Goal: Task Accomplishment & Management: Manage account settings

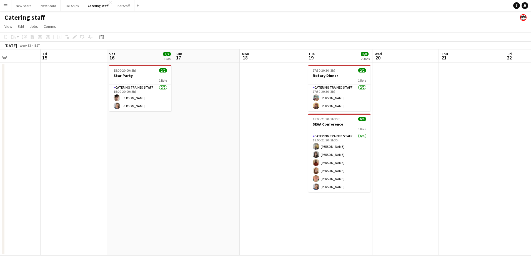
scroll to position [0, 173]
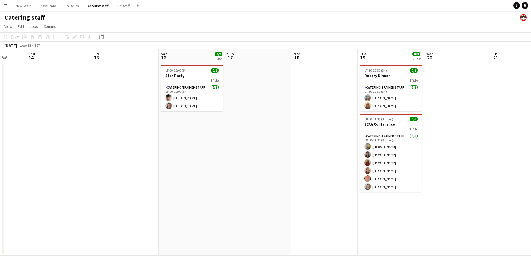
drag, startPoint x: 198, startPoint y: 168, endPoint x: 185, endPoint y: 170, distance: 13.1
click at [183, 172] on app-calendar-viewport "Mon 11 Tue 12 Wed 13 Thu 14 Fri 15 Sat 16 2/2 1 Job Sun 17 Mon 18 Tue 19 8/8 2 …" at bounding box center [265, 152] width 531 height 206
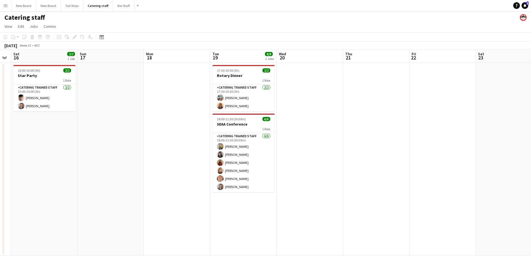
drag, startPoint x: 483, startPoint y: 162, endPoint x: 336, endPoint y: 179, distance: 148.5
click at [336, 179] on app-calendar-viewport "Wed 13 Thu 14 Fri 15 Sat 16 2/2 1 Job Sun 17 Mon 18 Tue 19 8/8 2 Jobs Wed 20 Th…" at bounding box center [265, 152] width 531 height 206
drag, startPoint x: 501, startPoint y: 156, endPoint x: 320, endPoint y: 168, distance: 182.1
click at [317, 169] on app-calendar-viewport "Wed 13 Thu 14 Fri 15 Sat 16 2/2 1 Job Sun 17 Mon 18 Tue 19 8/8 2 Jobs Wed 20 Th…" at bounding box center [265, 152] width 531 height 206
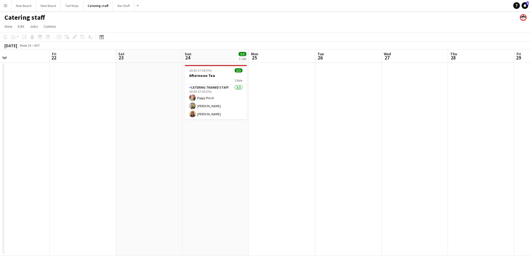
drag, startPoint x: 459, startPoint y: 150, endPoint x: 295, endPoint y: 184, distance: 166.9
click at [295, 184] on app-calendar-viewport "Mon 18 Tue 19 8/8 2 Jobs Wed 20 Thu 21 Fri 22 Sat 23 Sun 24 3/3 1 Job Mon 25 Tu…" at bounding box center [265, 152] width 531 height 206
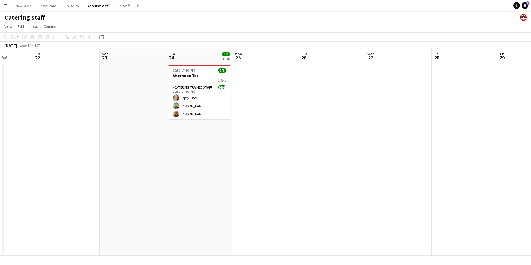
drag, startPoint x: 491, startPoint y: 178, endPoint x: 325, endPoint y: 180, distance: 165.9
click at [320, 184] on app-calendar-viewport "Tue 19 8/8 2 Jobs Wed 20 Thu 21 Fri 22 Sat 23 Sun 24 3/3 1 Job Mon 25 Tue 26 We…" at bounding box center [265, 152] width 531 height 206
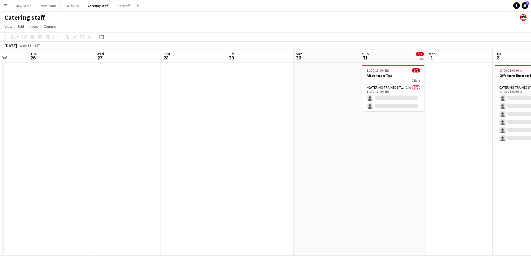
scroll to position [0, 216]
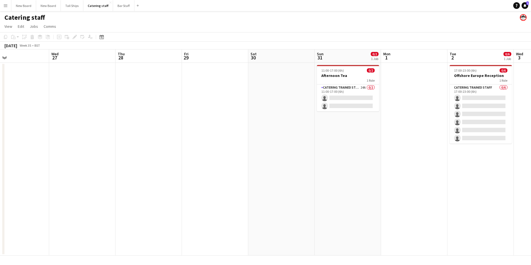
drag, startPoint x: 441, startPoint y: 164, endPoint x: 279, endPoint y: 189, distance: 163.7
click at [279, 190] on app-calendar-viewport "Sat 23 Sun 24 3/3 1 Job Mon 25 Tue 26 Wed 27 Thu 28 Fri 29 Sat 30 Sun 31 0/2 1 …" at bounding box center [265, 152] width 531 height 206
click at [350, 98] on app-card-role "Catering trained staff 24A 0/2 11:00-17:00 (6h) single-neutral-actions single-n…" at bounding box center [348, 97] width 62 height 27
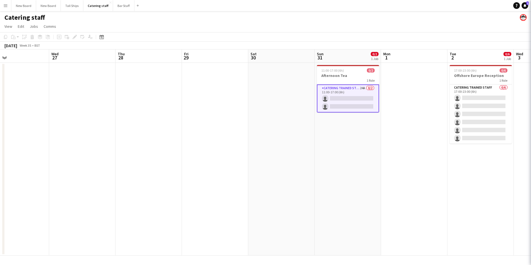
scroll to position [0, 216]
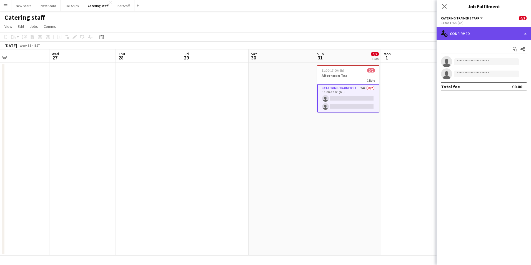
click at [483, 35] on div "single-neutral-actions-check-2 Confirmed" at bounding box center [484, 33] width 94 height 13
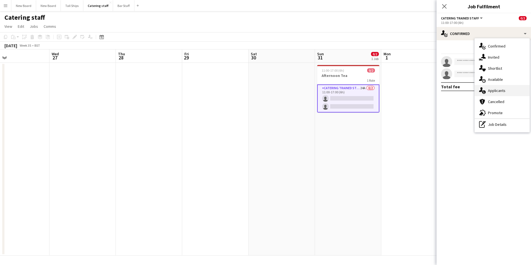
click at [498, 92] on div "single-neutral-actions-information Applicants" at bounding box center [502, 90] width 55 height 11
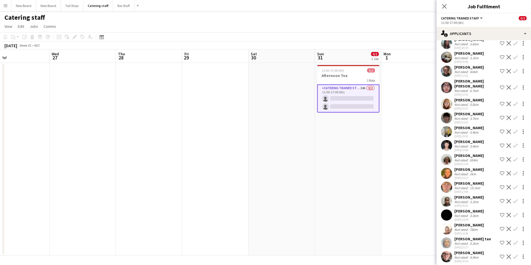
scroll to position [113, 0]
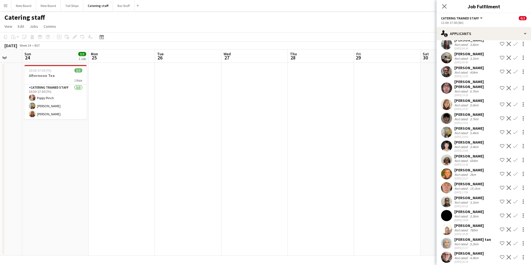
drag, startPoint x: 158, startPoint y: 163, endPoint x: 397, endPoint y: 193, distance: 240.8
click at [397, 193] on app-calendar-viewport "Thu 21 Fri 22 Sat 23 Sun 24 3/3 1 Job Mon 25 Tue 26 Wed 27 Thu 28 Fri 29 Sat 30…" at bounding box center [265, 152] width 531 height 206
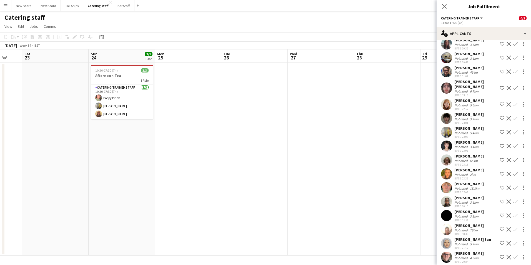
scroll to position [0, 177]
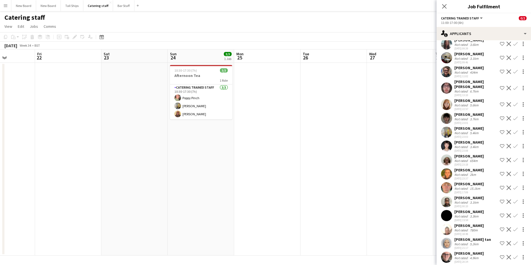
drag, startPoint x: 270, startPoint y: 167, endPoint x: 360, endPoint y: 177, distance: 91.2
click at [360, 177] on app-calendar-viewport "Wed 20 Thu 21 Fri 22 Sat 23 Sun 24 3/3 1 Job Mon 25 Tue 26 Wed 27 Thu 28 Fri 29…" at bounding box center [265, 152] width 531 height 206
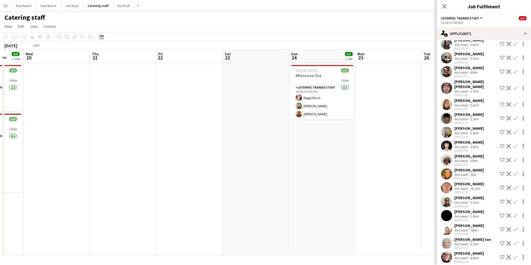
drag, startPoint x: 218, startPoint y: 186, endPoint x: 396, endPoint y: 203, distance: 178.8
click at [396, 203] on app-calendar-viewport "Mon 18 Tue 19 8/8 2 Jobs Wed 20 Thu 21 Fri 22 Sat 23 Sun 24 3/3 1 Job Mon 25 Tu…" at bounding box center [265, 152] width 531 height 206
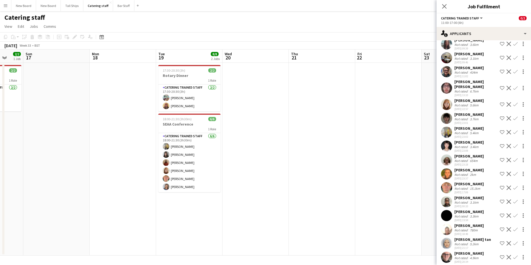
scroll to position [0, 159]
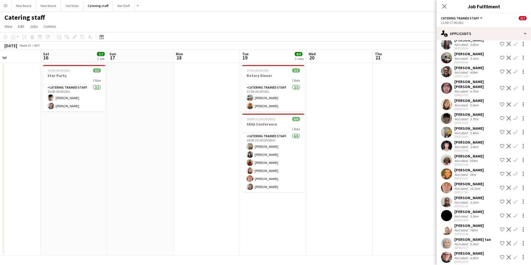
drag, startPoint x: 212, startPoint y: 200, endPoint x: 282, endPoint y: 210, distance: 70.7
click at [346, 210] on app-calendar-viewport "Wed 13 Thu 14 Fri 15 Sat 16 2/2 1 Job Sun 17 Mon 18 Tue 19 8/8 2 Jobs Wed 20 Th…" at bounding box center [265, 152] width 531 height 206
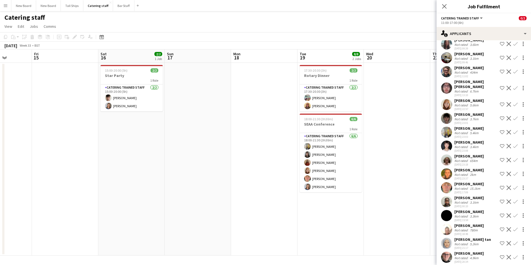
drag, startPoint x: 86, startPoint y: 177, endPoint x: 276, endPoint y: 197, distance: 190.6
click at [276, 197] on app-calendar-viewport "Tue 12 Wed 13 Thu 14 Fri 15 Sat 16 2/2 1 Job Sun 17 Mon 18 Tue 19 8/8 2 Jobs We…" at bounding box center [265, 152] width 531 height 206
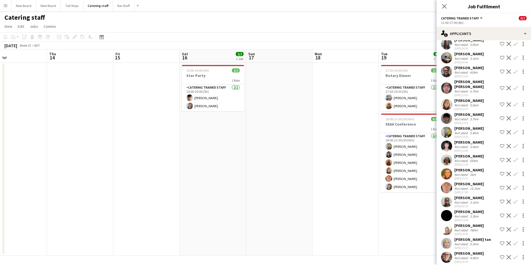
drag, startPoint x: 366, startPoint y: 211, endPoint x: 313, endPoint y: 209, distance: 53.1
click at [134, 213] on app-calendar-viewport "Sun 10 Mon 11 Tue 12 Wed 13 Thu 14 Fri 15 Sat 16 2/2 1 Job Sun 17 Mon 18 Tue 19…" at bounding box center [265, 152] width 531 height 206
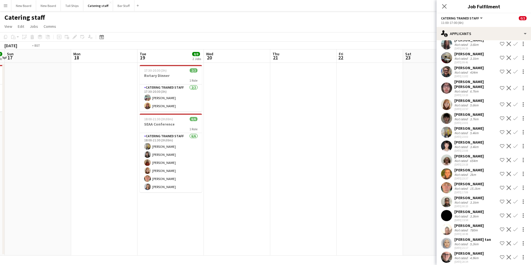
drag, startPoint x: 428, startPoint y: 212, endPoint x: 245, endPoint y: 213, distance: 183.4
click at [230, 219] on app-calendar-viewport "Thu 14 Fri 15 Sat 16 2/2 1 Job Sun 17 Mon 18 Tue 19 8/8 2 Jobs Wed 20 Thu 21 Fr…" at bounding box center [265, 152] width 531 height 206
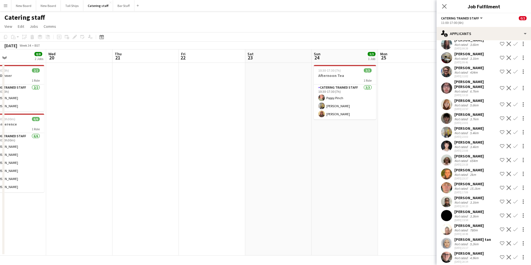
drag, startPoint x: 366, startPoint y: 215, endPoint x: 328, endPoint y: 214, distance: 38.4
click at [176, 214] on app-calendar-viewport "Sat 16 2/2 1 Job Sun 17 Mon 18 Tue 19 8/8 2 Jobs Wed 20 Thu 21 Fri 22 Sat 23 Su…" at bounding box center [265, 152] width 531 height 206
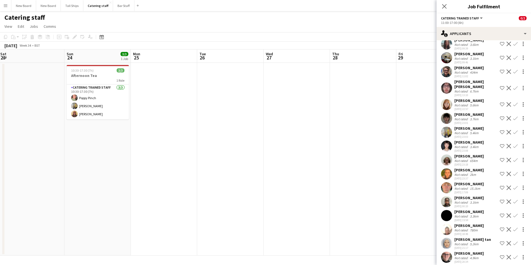
drag, startPoint x: 342, startPoint y: 223, endPoint x: 309, endPoint y: 215, distance: 34.2
click at [253, 219] on app-calendar-viewport "Wed 20 Thu 21 Fri 22 Sat 23 Sun 24 3/3 1 Job Mon 25 Tue 26 Wed 27 Thu 28 Fri 29…" at bounding box center [265, 152] width 531 height 206
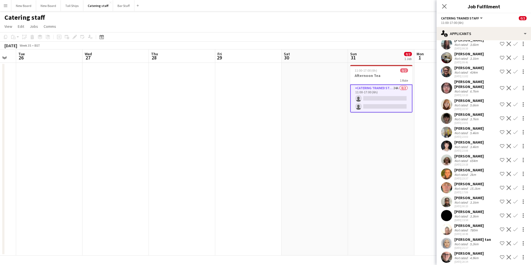
drag, startPoint x: 243, startPoint y: 217, endPoint x: 293, endPoint y: 201, distance: 52.7
click at [220, 215] on app-calendar-viewport "Sat 23 Sun 24 3/3 1 Job Mon 25 Tue 26 Wed 27 Thu 28 Fri 29 Sat 30 Sun 31 0/2 1 …" at bounding box center [265, 152] width 531 height 206
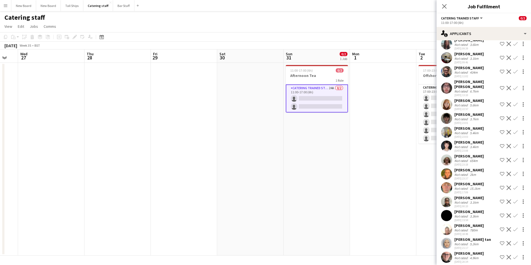
click at [513, 144] on app-icon "Confirm" at bounding box center [515, 146] width 4 height 4
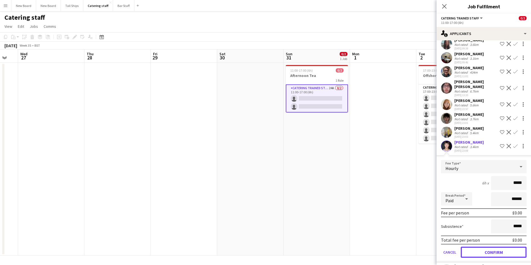
click at [509, 247] on button "Confirm" at bounding box center [494, 252] width 66 height 11
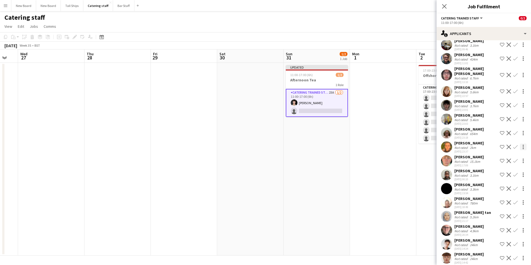
scroll to position [126, 0]
click at [513, 131] on app-icon "Confirm" at bounding box center [515, 133] width 4 height 4
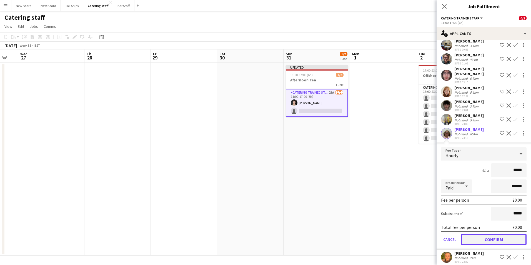
click at [500, 234] on button "Confirm" at bounding box center [494, 239] width 66 height 11
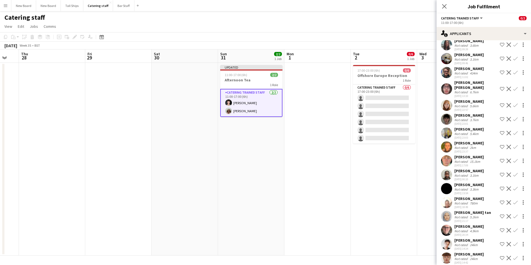
scroll to position [0, 173]
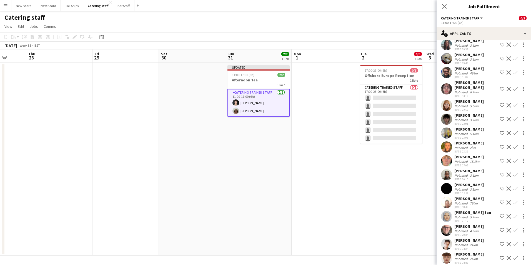
drag, startPoint x: 403, startPoint y: 181, endPoint x: 280, endPoint y: 176, distance: 123.5
click at [278, 176] on app-calendar-viewport "Mon 25 Tue 26 Wed 27 Thu 28 Fri 29 Sat 30 Sun 31 2/2 1 Job Mon 1 Tue 2 0/6 1 Jo…" at bounding box center [265, 152] width 531 height 206
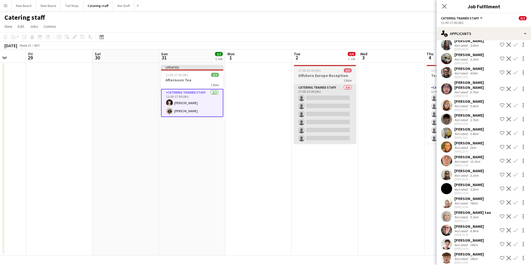
click at [325, 86] on app-card-role "Catering trained staff 0/6 17:00-23:00 (6h) single-neutral-actions single-neutr…" at bounding box center [325, 113] width 62 height 59
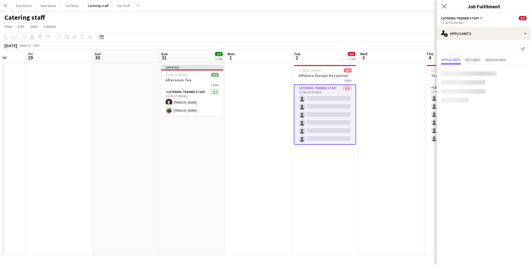
scroll to position [0, 0]
click at [316, 97] on app-card-role "Catering trained staff 0/6 17:00-23:00 (6h) single-neutral-actions single-neutr…" at bounding box center [325, 114] width 62 height 60
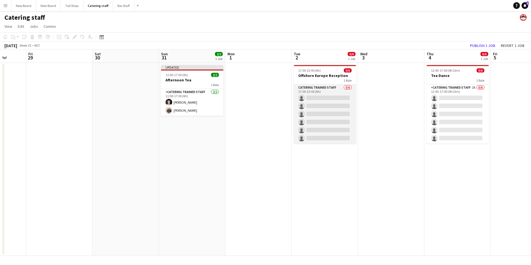
drag, startPoint x: 341, startPoint y: 97, endPoint x: 349, endPoint y: 94, distance: 8.7
click at [341, 97] on app-card-role "Catering trained staff 0/6 17:00-23:00 (6h) single-neutral-actions single-neutr…" at bounding box center [325, 113] width 62 height 59
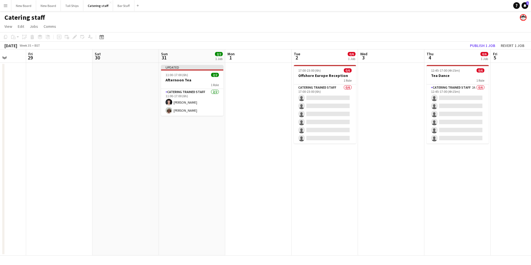
scroll to position [0, 173]
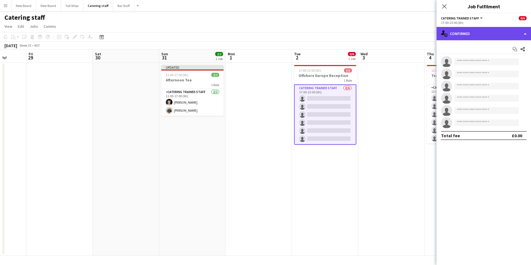
click at [504, 28] on div "single-neutral-actions-check-2 Confirmed" at bounding box center [484, 33] width 94 height 13
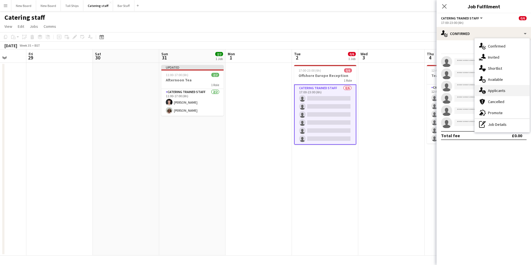
click at [495, 92] on div "single-neutral-actions-information Applicants" at bounding box center [502, 90] width 55 height 11
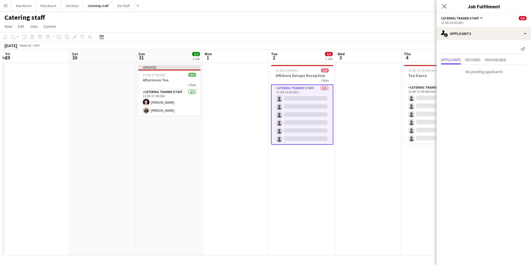
drag, startPoint x: 413, startPoint y: 110, endPoint x: 341, endPoint y: 100, distance: 73.2
click at [339, 99] on app-calendar-viewport "Tue 26 Wed 27 Thu 28 Fri 29 Sat 30 Sun 31 2/2 1 Job Mon 1 Tue 2 0/6 1 Job Wed 3…" at bounding box center [265, 152] width 531 height 206
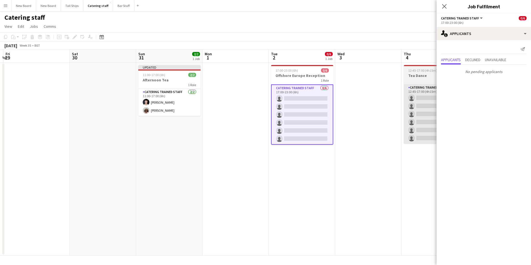
scroll to position [0, 183]
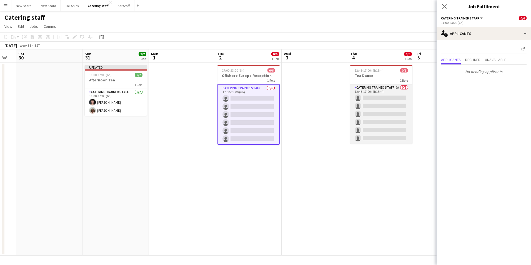
click at [376, 98] on app-card-role "Catering trained staff 2A 0/6 12:45-17:00 (4h15m) single-neutral-actions single…" at bounding box center [381, 113] width 62 height 59
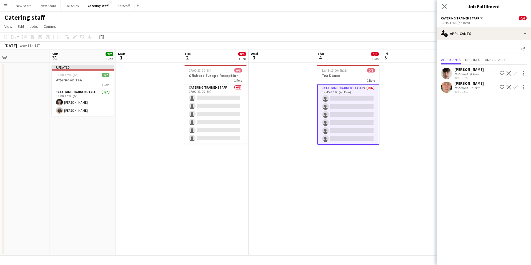
drag, startPoint x: 412, startPoint y: 192, endPoint x: 322, endPoint y: 181, distance: 90.2
click at [298, 185] on app-calendar-viewport "Wed 27 Thu 28 Fri 29 Sat 30 Sun 31 2/2 1 Job Mon 1 Tue 2 0/6 1 Job Wed 3 Thu 4 …" at bounding box center [265, 152] width 531 height 206
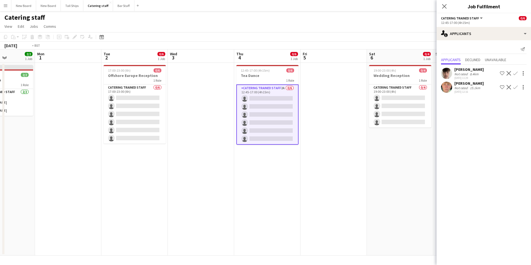
scroll to position [0, 218]
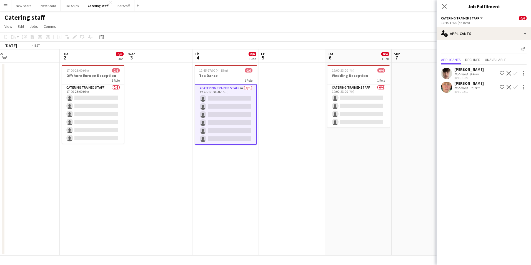
drag, startPoint x: 373, startPoint y: 176, endPoint x: 330, endPoint y: 172, distance: 42.7
click at [319, 175] on app-calendar-viewport "Fri 29 Sat 30 Sun 31 2/2 1 Job Mon 1 Tue 2 0/6 1 Job Wed 3 Thu 4 0/6 1 Job Fri …" at bounding box center [265, 152] width 531 height 206
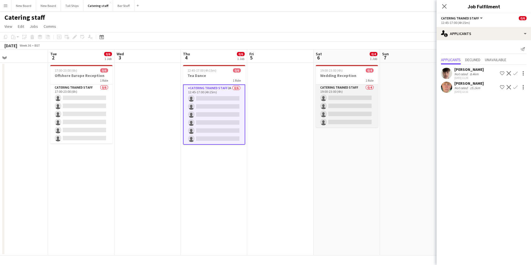
click at [354, 99] on app-card-role "Catering trained staff 0/4 19:00-23:00 (4h) single-neutral-actions single-neutr…" at bounding box center [347, 105] width 62 height 43
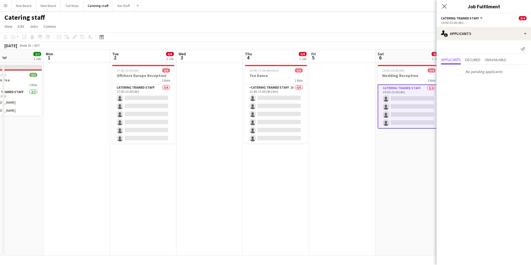
drag, startPoint x: 383, startPoint y: 151, endPoint x: 249, endPoint y: 165, distance: 135.0
click at [245, 165] on app-calendar-viewport "Fri 29 Sat 30 Sun 31 2/2 1 Job Mon 1 Tue 2 0/6 1 Job Wed 3 Thu 4 0/6 1 Job Fri …" at bounding box center [265, 152] width 531 height 206
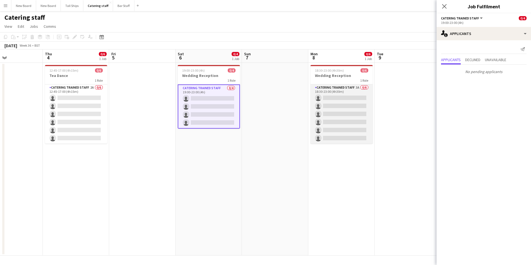
click at [350, 96] on app-card-role "Catering trained staff 3A 0/6 18:30-23:00 (4h30m) single-neutral-actions single…" at bounding box center [342, 113] width 62 height 59
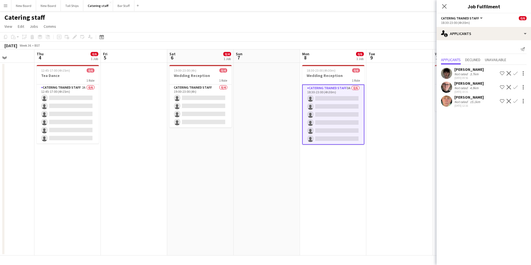
scroll to position [0, 183]
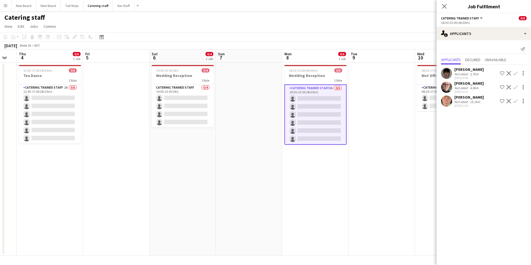
drag, startPoint x: 381, startPoint y: 173, endPoint x: 294, endPoint y: 154, distance: 88.9
click at [289, 156] on app-calendar-viewport "Mon 1 Tue 2 0/6 1 Job Wed 3 Thu 4 0/6 1 Job Fri 5 Sat 6 0/4 1 Job Sun 7 Mon 8 0…" at bounding box center [265, 152] width 531 height 206
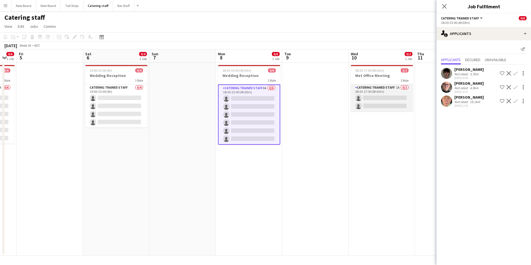
click at [374, 96] on app-card-role "Catering trained staff 1A 0/2 08:30-17:00 (8h30m) single-neutral-actions single…" at bounding box center [382, 97] width 62 height 27
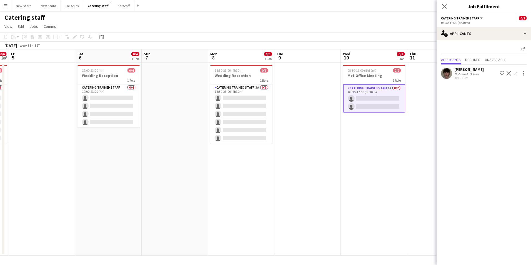
drag, startPoint x: 356, startPoint y: 147, endPoint x: 254, endPoint y: 169, distance: 104.7
click at [238, 174] on app-calendar-viewport "Tue 2 0/6 1 Job Wed 3 Thu 4 0/6 1 Job Fri 5 Sat 6 0/4 1 Job Sun 7 Mon 8 0/6 1 J…" at bounding box center [265, 152] width 531 height 206
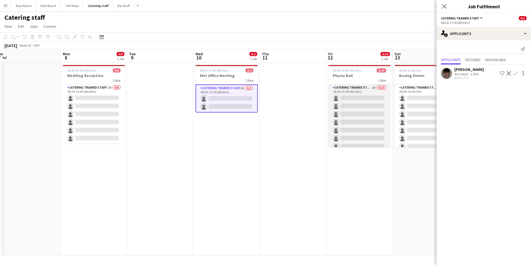
click at [356, 97] on app-card-role "Catering trained staff 1A 0/10 18:45-23:00 (4h15m) single-neutral-actions singl…" at bounding box center [359, 129] width 62 height 91
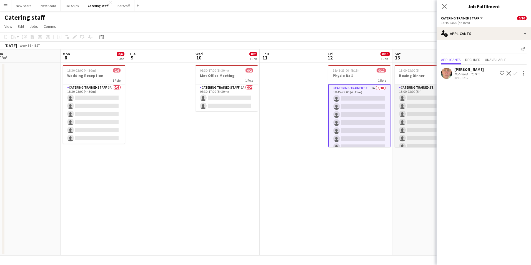
click at [420, 97] on app-card-role "Catering trained staff 1A 0/20 18:00-23:00 (5h) single-neutral-actions single-n…" at bounding box center [426, 170] width 62 height 172
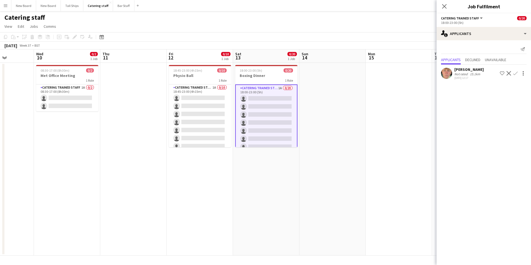
drag, startPoint x: 346, startPoint y: 175, endPoint x: 287, endPoint y: 181, distance: 59.8
click at [287, 179] on app-calendar-viewport "Sat 6 0/4 1 Job Sun 7 Mon 8 0/6 1 Job Tue 9 Wed 10 0/2 1 Job Thu 11 Fri 12 0/10…" at bounding box center [265, 152] width 531 height 206
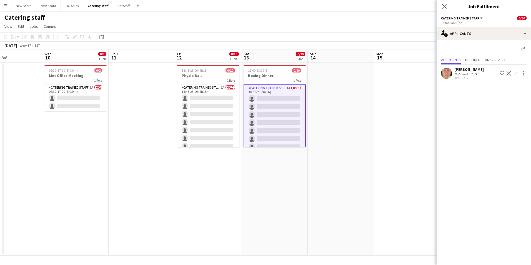
drag, startPoint x: 289, startPoint y: 171, endPoint x: 271, endPoint y: 169, distance: 17.3
click at [271, 170] on app-calendar-viewport "Sun 7 Mon 8 0/6 1 Job Tue 9 Wed 10 0/2 1 Job Thu 11 Fri 12 0/10 1 Job Sat 13 0/…" at bounding box center [265, 152] width 531 height 206
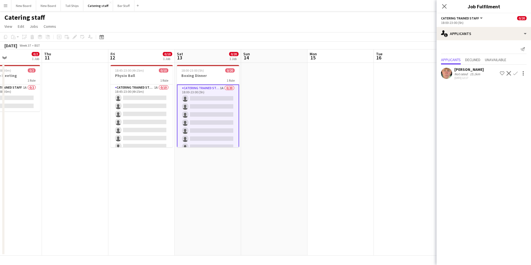
scroll to position [0, 196]
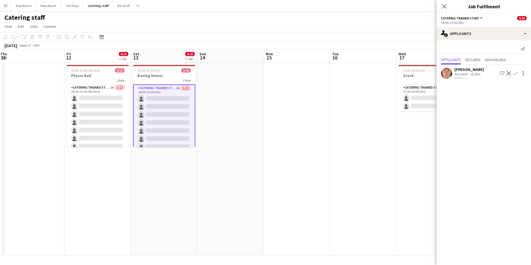
drag, startPoint x: 372, startPoint y: 168, endPoint x: 278, endPoint y: 164, distance: 94.8
click at [273, 169] on app-calendar-viewport "Mon 8 0/6 1 Job Tue 9 Wed 10 0/2 1 Job Thu 11 Fri 12 0/10 1 Job Sat 13 0/20 1 J…" at bounding box center [265, 152] width 531 height 206
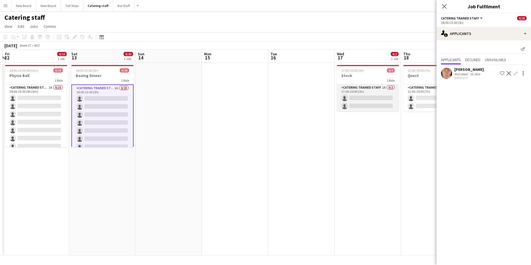
click at [377, 97] on app-card-role "Catering trained staff 1A 0/2 17:00-20:00 (3h) single-neutral-actions single-ne…" at bounding box center [368, 97] width 62 height 27
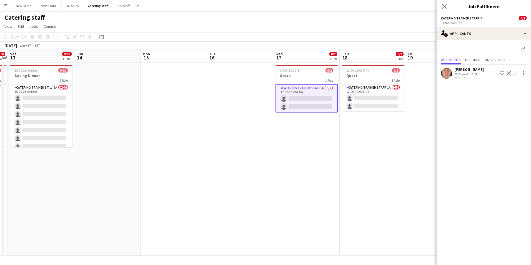
drag, startPoint x: 325, startPoint y: 138, endPoint x: 373, endPoint y: 113, distance: 54.2
click at [327, 138] on app-calendar-viewport "Wed 10 0/2 1 Job Thu 11 Fri 12 0/10 1 Job Sat 13 0/20 1 Job Sun 14 Mon 15 Tue 1…" at bounding box center [265, 152] width 531 height 206
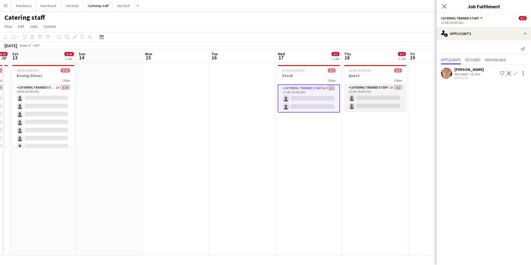
click at [378, 97] on app-card-role "Catering trained staff 1A 0/2 12:00-19:00 (7h) single-neutral-actions single-ne…" at bounding box center [375, 97] width 62 height 27
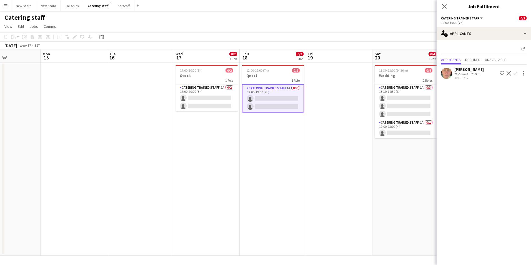
drag, startPoint x: 382, startPoint y: 158, endPoint x: 286, endPoint y: 155, distance: 95.3
click at [286, 155] on app-calendar-viewport "Thu 11 Fri 12 0/10 1 Job Sat 13 0/20 1 Job Sun 14 Mon 15 Tue 16 Wed 17 0/2 1 Jo…" at bounding box center [265, 152] width 531 height 206
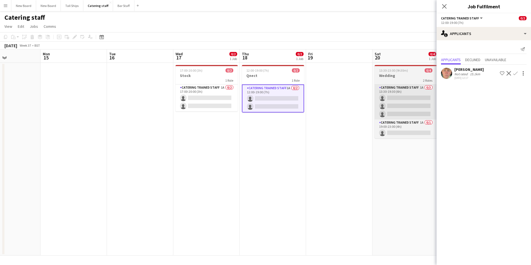
scroll to position [0, 156]
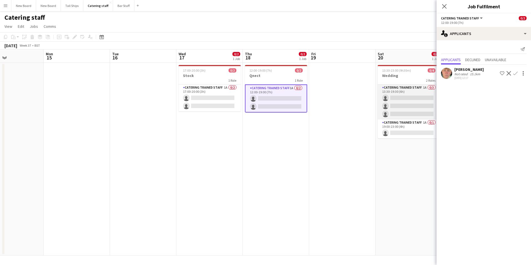
click at [418, 98] on app-card-role "Catering trained staff 1A 0/3 13:30-19:30 (6h) single-neutral-actions single-ne…" at bounding box center [409, 101] width 62 height 35
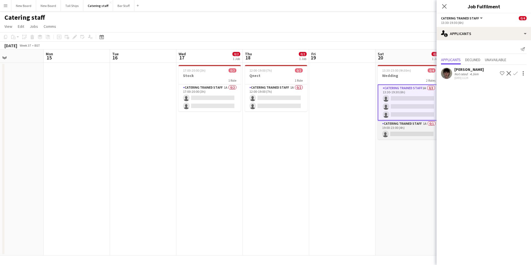
click at [406, 134] on app-card-role "Catering trained staff 1A 0/1 19:00-23:00 (4h) single-neutral-actions" at bounding box center [409, 130] width 62 height 19
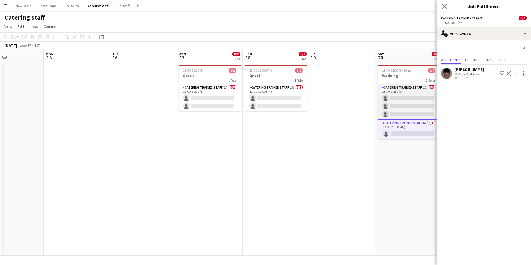
click at [412, 96] on app-card-role "Catering trained staff 1A 0/3 13:30-19:30 (6h) single-neutral-actions single-ne…" at bounding box center [409, 101] width 62 height 35
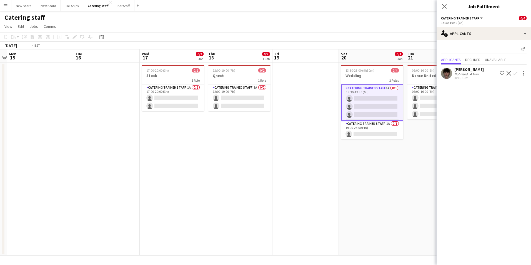
drag, startPoint x: 392, startPoint y: 178, endPoint x: 244, endPoint y: 166, distance: 148.8
click at [224, 161] on app-calendar-viewport "Fri 12 0/10 1 Job Sat 13 0/20 1 Job Sun 14 Mon 15 Tue 16 Wed 17 0/2 1 Job Thu 1…" at bounding box center [265, 152] width 531 height 206
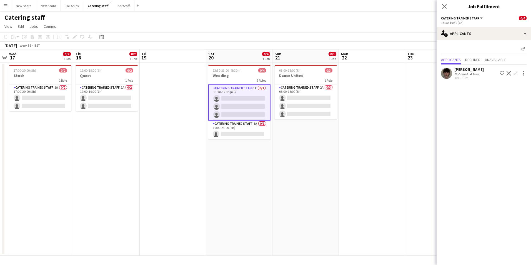
scroll to position [0, 191]
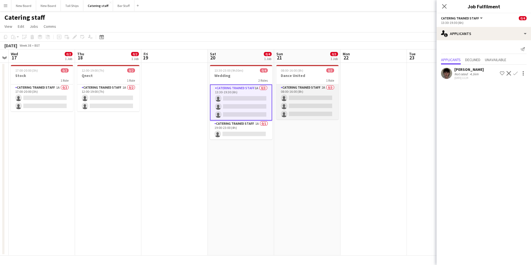
click at [301, 97] on app-card-role "Catering trained staff 2A 0/3 08:00-16:00 (8h) single-neutral-actions single-ne…" at bounding box center [307, 101] width 62 height 35
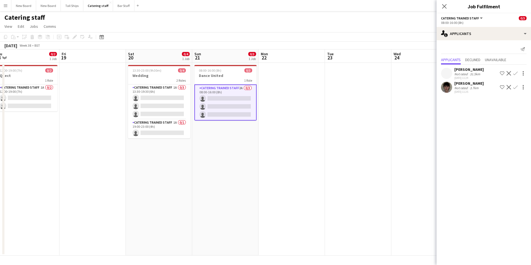
drag, startPoint x: 409, startPoint y: 147, endPoint x: 327, endPoint y: 152, distance: 82.1
click at [327, 152] on app-calendar-viewport "Mon 15 Tue 16 Wed 17 0/2 1 Job Thu 18 0/2 1 Job Fri 19 Sat 20 0/4 1 Job Sun 21 …" at bounding box center [265, 152] width 531 height 206
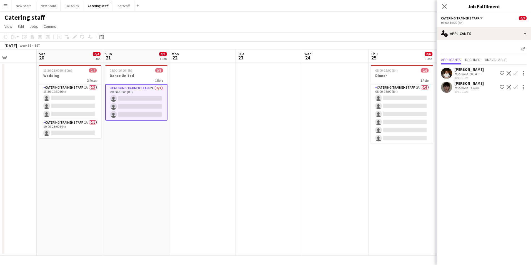
drag, startPoint x: 368, startPoint y: 145, endPoint x: 282, endPoint y: 149, distance: 86.2
click at [280, 149] on app-calendar-viewport "Wed 17 0/2 1 Job Thu 18 0/2 1 Job Fri 19 Sat 20 0/4 1 Job Sun 21 0/3 1 Job Mon …" at bounding box center [265, 152] width 531 height 206
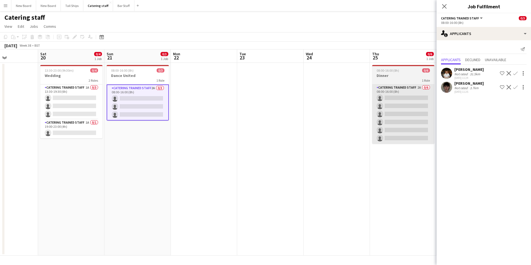
drag, startPoint x: 376, startPoint y: 138, endPoint x: 322, endPoint y: 132, distance: 54.2
click at [321, 134] on app-calendar-viewport "Wed 17 0/2 1 Job Thu 18 0/2 1 Job Fri 19 Sat 20 0/4 1 Job Sun 21 0/3 1 Job Mon …" at bounding box center [265, 152] width 531 height 206
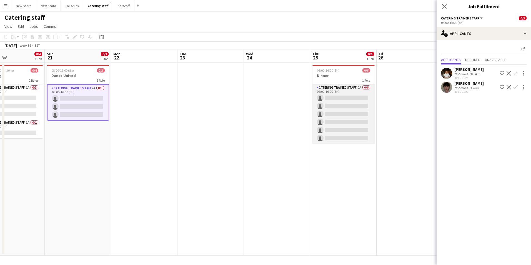
click at [359, 99] on app-card-role "Catering trained staff 2A 0/6 08:00-16:00 (8h) single-neutral-actions single-ne…" at bounding box center [344, 113] width 62 height 59
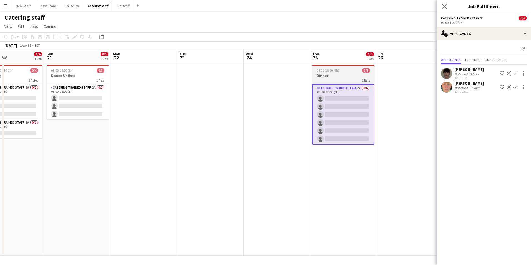
click at [343, 73] on h3 "Dinner" at bounding box center [343, 75] width 62 height 5
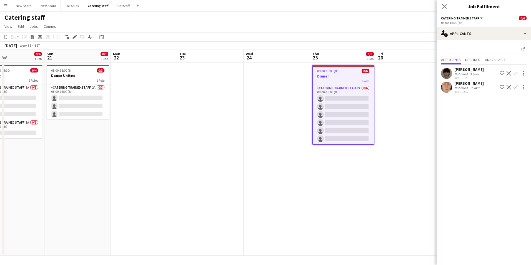
drag, startPoint x: 358, startPoint y: 77, endPoint x: 355, endPoint y: 75, distance: 4.2
click at [356, 75] on app-calendar-viewport "Thu 18 0/2 1 Job Fri 19 Sat 20 0/4 1 Job Sun 21 0/3 1 Job Mon 22 Tue 23 Wed 24 …" at bounding box center [265, 152] width 531 height 206
click at [74, 36] on icon "Edit" at bounding box center [75, 37] width 4 height 4
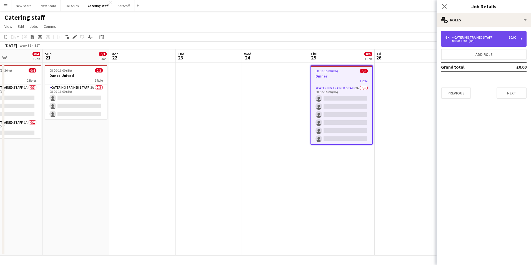
click at [463, 35] on div "6 x Catering trained staff £0.00 08:00-16:00 (8h)" at bounding box center [484, 39] width 86 height 16
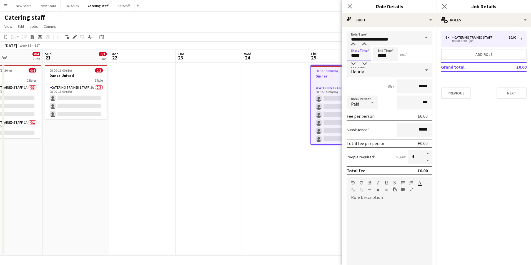
drag, startPoint x: 365, startPoint y: 57, endPoint x: 230, endPoint y: 46, distance: 134.7
click at [230, 51] on body "Menu Boards Boards Boards All jobs Status Workforce Workforce My Workforce Recr…" at bounding box center [265, 132] width 531 height 265
type input "*****"
drag, startPoint x: 397, startPoint y: 57, endPoint x: 291, endPoint y: 56, distance: 106.4
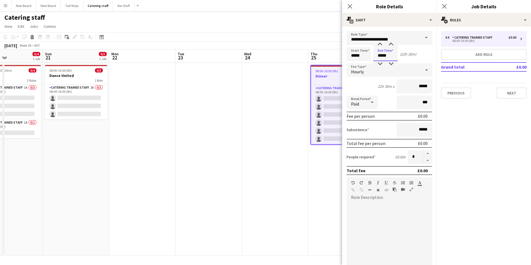
click at [291, 58] on body "Menu Boards Boards Boards All jobs Status Workforce Workforce My Workforce Recr…" at bounding box center [265, 132] width 531 height 265
type input "*****"
click at [513, 89] on button "Next" at bounding box center [512, 93] width 30 height 11
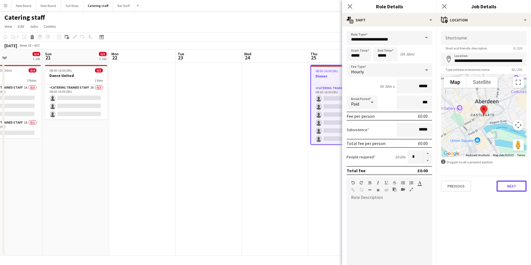
drag, startPoint x: 522, startPoint y: 188, endPoint x: 518, endPoint y: 185, distance: 4.7
click at [522, 188] on button "Next" at bounding box center [512, 186] width 30 height 11
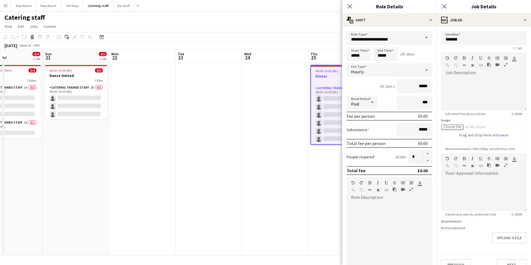
click at [451, 6] on div "Close pop-in" at bounding box center [445, 6] width 16 height 13
drag, startPoint x: 443, startPoint y: 6, endPoint x: 440, endPoint y: 12, distance: 6.0
click at [443, 7] on icon "Close pop-in" at bounding box center [444, 6] width 4 height 4
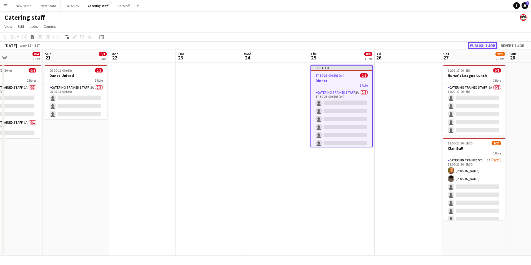
click at [486, 46] on button "Publish 1 job" at bounding box center [483, 45] width 30 height 7
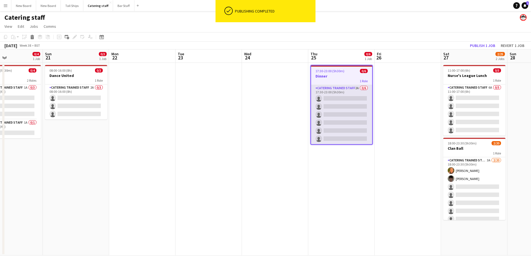
click at [355, 98] on app-card-role "Catering trained staff 2A 0/6 17:30-23:00 (5h30m) single-neutral-actions single…" at bounding box center [341, 114] width 61 height 59
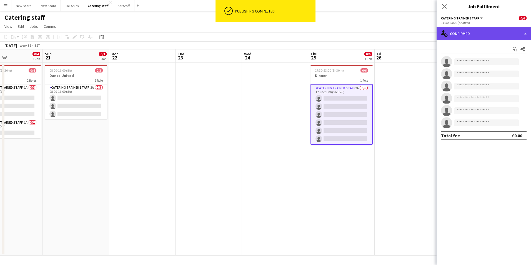
click at [500, 29] on div "single-neutral-actions-check-2 Confirmed" at bounding box center [484, 33] width 94 height 13
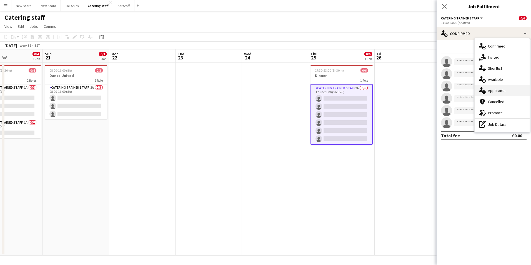
click at [498, 93] on div "single-neutral-actions-information Applicants" at bounding box center [502, 90] width 55 height 11
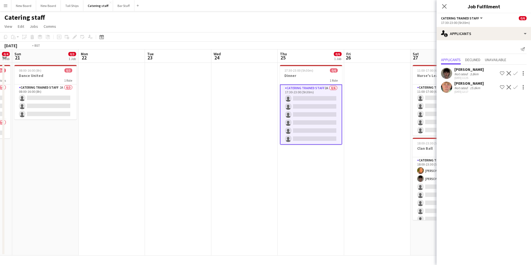
drag, startPoint x: 422, startPoint y: 175, endPoint x: 211, endPoint y: 193, distance: 212.5
click at [204, 191] on app-calendar-viewport "Thu 18 0/2 1 Job Fri 19 Sat 20 0/4 1 Job Sun 21 0/3 1 Job Mon 22 Tue 23 Wed 24 …" at bounding box center [265, 152] width 531 height 206
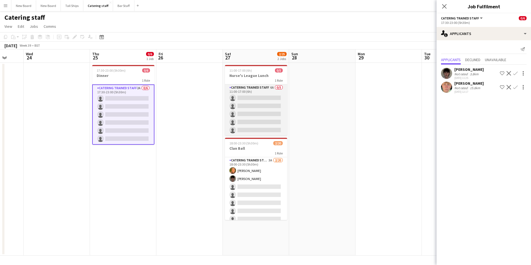
click at [250, 99] on app-card-role "Catering trained staff 6A 0/5 11:00-17:00 (6h) single-neutral-actions single-ne…" at bounding box center [256, 109] width 62 height 51
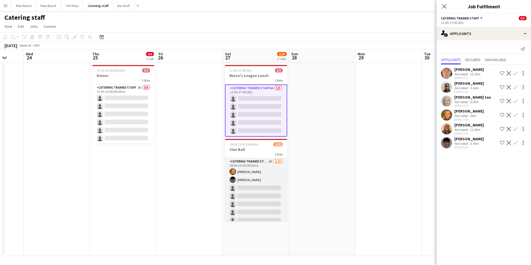
click at [255, 187] on app-card-role "Catering trained staff 3A [DATE] 18:00-23:30 (5h30m) [PERSON_NAME] [PERSON_NAME…" at bounding box center [256, 244] width 62 height 172
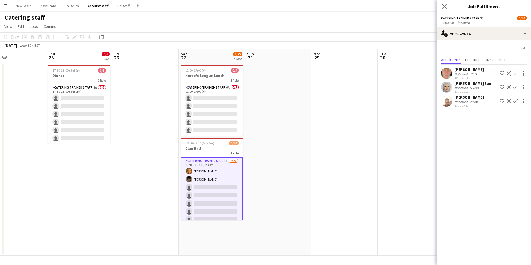
drag, startPoint x: 413, startPoint y: 164, endPoint x: 290, endPoint y: 171, distance: 122.7
click at [290, 171] on app-calendar-viewport "Sun 21 0/3 1 Job Mon 22 Tue 23 Wed 24 Thu 25 0/6 1 Job Fri 26 Sat 27 2/25 2 Job…" at bounding box center [265, 152] width 531 height 206
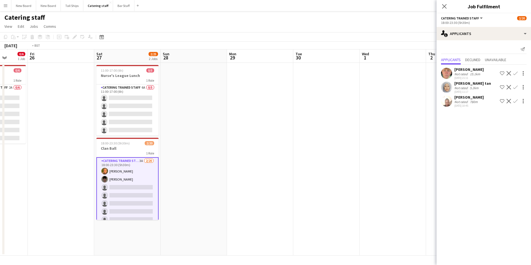
drag, startPoint x: 404, startPoint y: 133, endPoint x: 152, endPoint y: 134, distance: 252.0
click at [150, 134] on app-calendar-viewport "Tue 23 Wed 24 Thu 25 0/6 1 Job Fri 26 Sat 27 2/25 2 Jobs Sun 28 Mon 29 Tue 30 W…" at bounding box center [265, 152] width 531 height 206
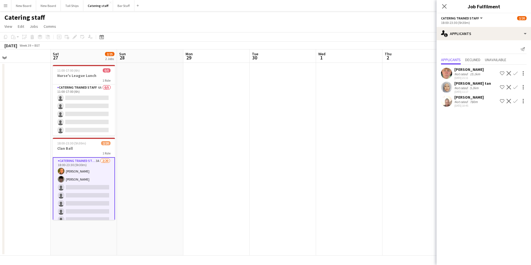
drag, startPoint x: 186, startPoint y: 153, endPoint x: 369, endPoint y: 162, distance: 183.3
click at [387, 168] on app-calendar-viewport "Wed 24 Thu 25 0/6 1 Job Fri 26 Sat 27 2/25 2 Jobs Sun 28 Mon 29 Tue 30 Wed 1 Th…" at bounding box center [265, 152] width 531 height 206
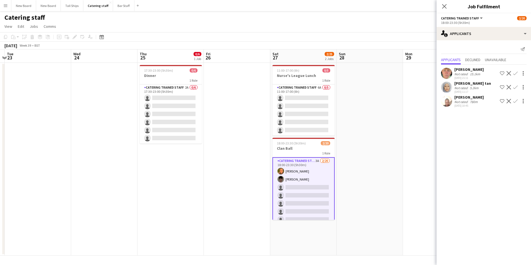
drag, startPoint x: 196, startPoint y: 105, endPoint x: 470, endPoint y: 109, distance: 273.7
click at [470, 109] on body "Menu Boards Boards Boards All jobs Status Workforce Workforce My Workforce Recr…" at bounding box center [265, 132] width 531 height 265
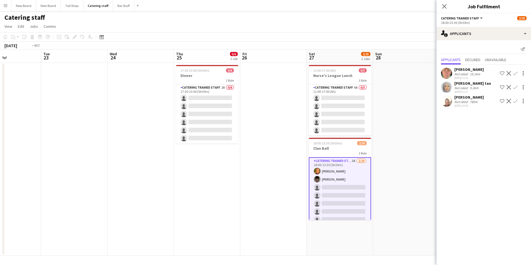
drag, startPoint x: 181, startPoint y: 168, endPoint x: 332, endPoint y: 176, distance: 150.8
click at [332, 176] on app-calendar-viewport "Sat 20 0/4 1 Job Sun 21 0/3 1 Job Mon 22 Tue 23 Wed 24 Thu 25 0/6 1 Job Fri 26 …" at bounding box center [265, 152] width 531 height 206
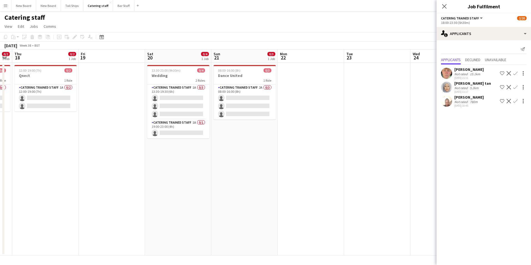
scroll to position [0, 164]
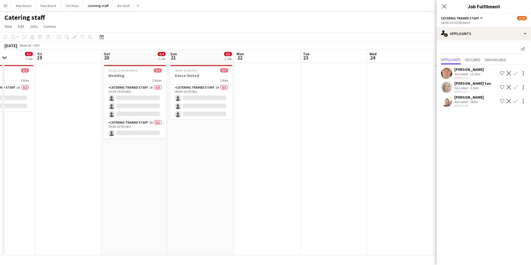
drag, startPoint x: 49, startPoint y: 199, endPoint x: 228, endPoint y: 200, distance: 178.9
click at [230, 201] on app-calendar-viewport "Tue 16 Wed 17 0/2 1 Job Thu 18 0/2 1 Job Fri 19 Sat 20 0/4 1 Job Sun 21 0/3 1 J…" at bounding box center [265, 152] width 531 height 206
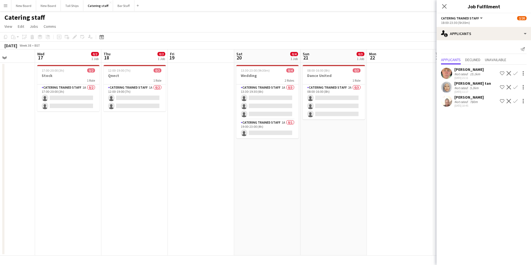
click at [69, 123] on app-date-cell "17:00-20:00 (3h) 0/2 Stock 1 Role Catering trained staff 1A 0/2 17:00-20:00 (3h…" at bounding box center [68, 159] width 66 height 193
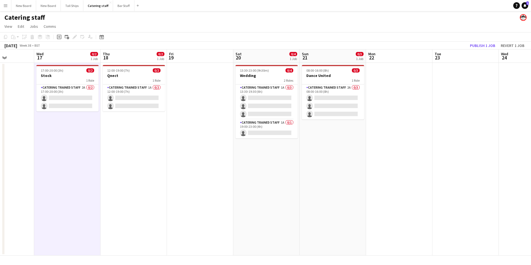
click at [61, 33] on app-toolbar "Copy Paste Paste Ctrl+V Paste with crew Ctrl+Shift+V Paste linked Job [GEOGRAPH…" at bounding box center [265, 36] width 531 height 9
